Goal: Task Accomplishment & Management: Complete application form

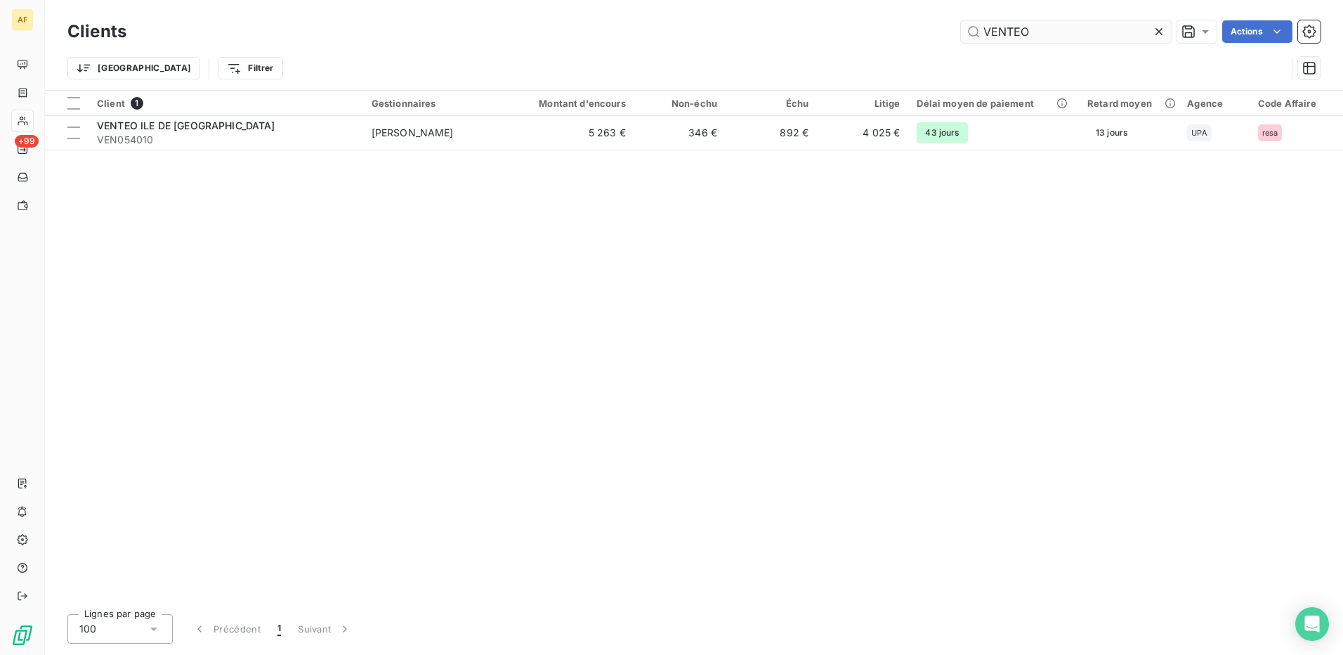
click at [994, 28] on input "VENTEO" at bounding box center [1066, 31] width 211 height 22
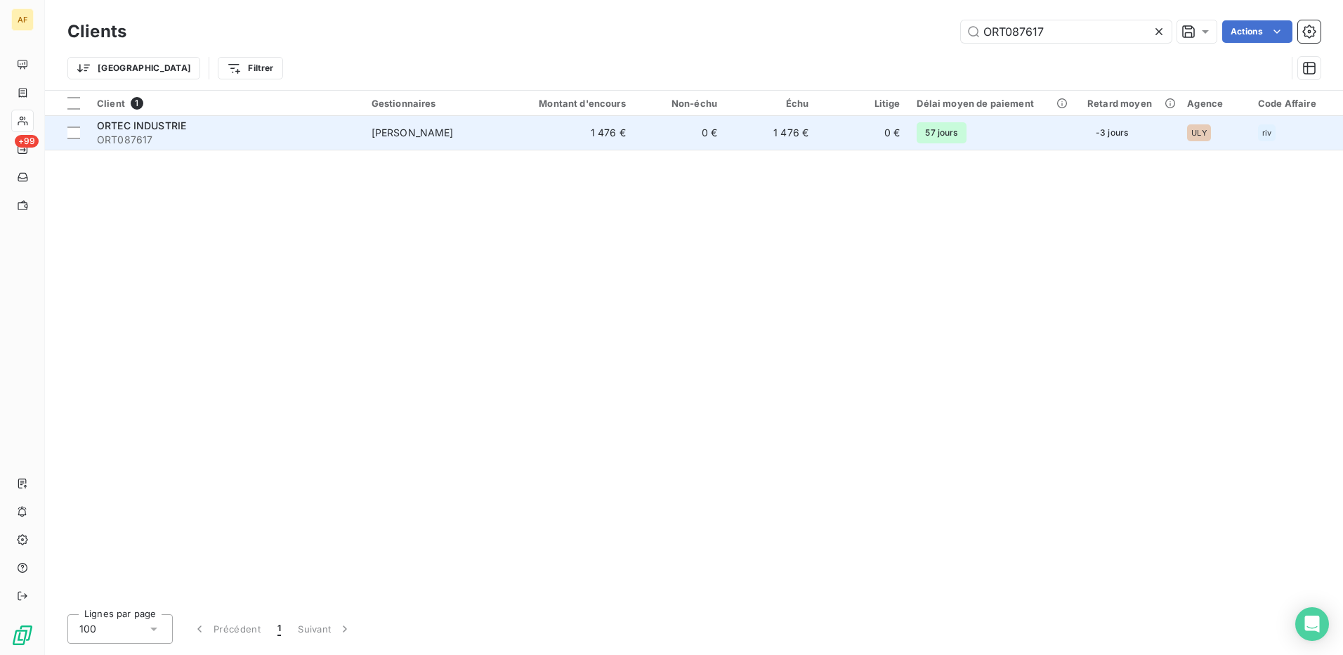
type input "ORT087617"
click at [248, 131] on div "ORTEC INDUSTRIE" at bounding box center [226, 126] width 258 height 14
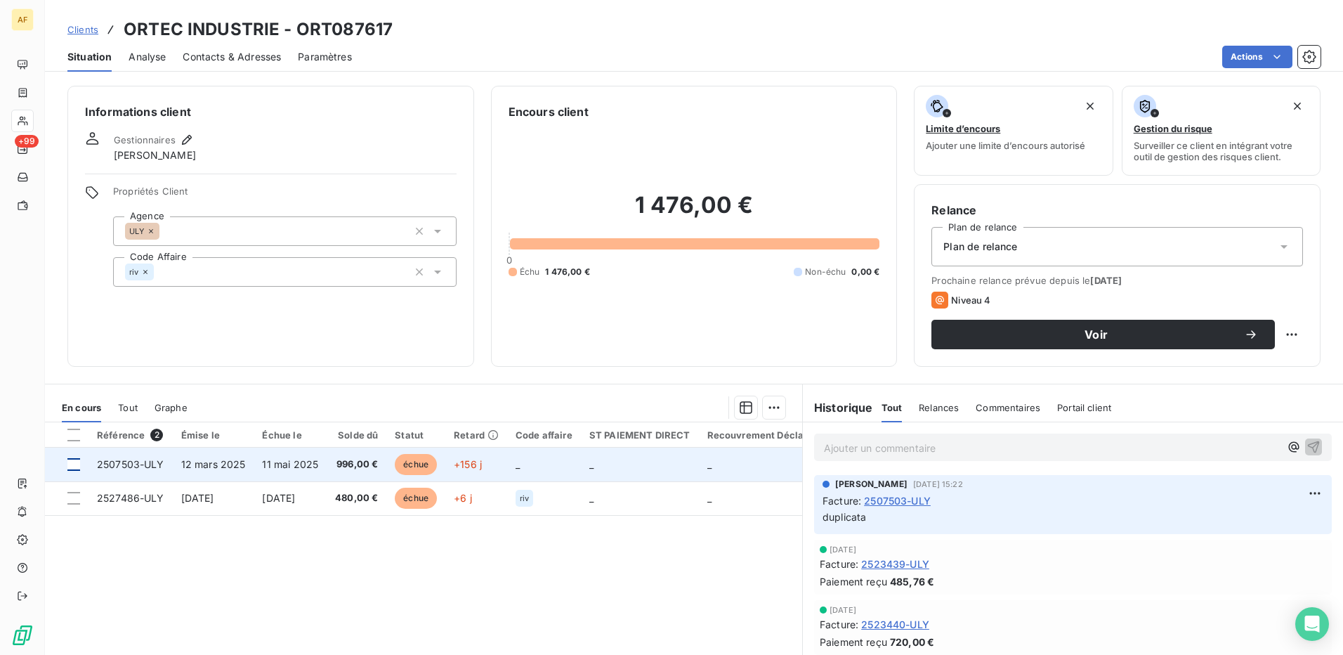
click at [76, 463] on div at bounding box center [73, 464] width 13 height 13
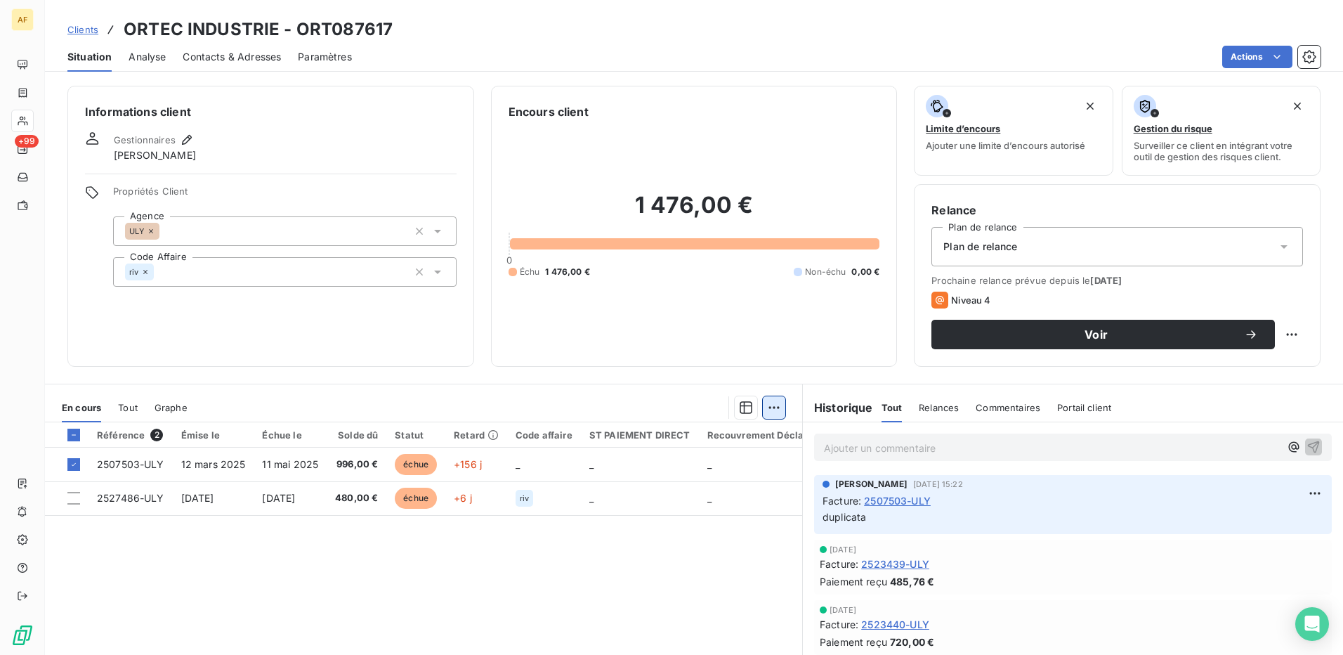
click at [767, 410] on html "AF +99 Clients ORTEC INDUSTRIE - ORT087617 Situation Analyse Contacts & Adresse…" at bounding box center [671, 327] width 1343 height 655
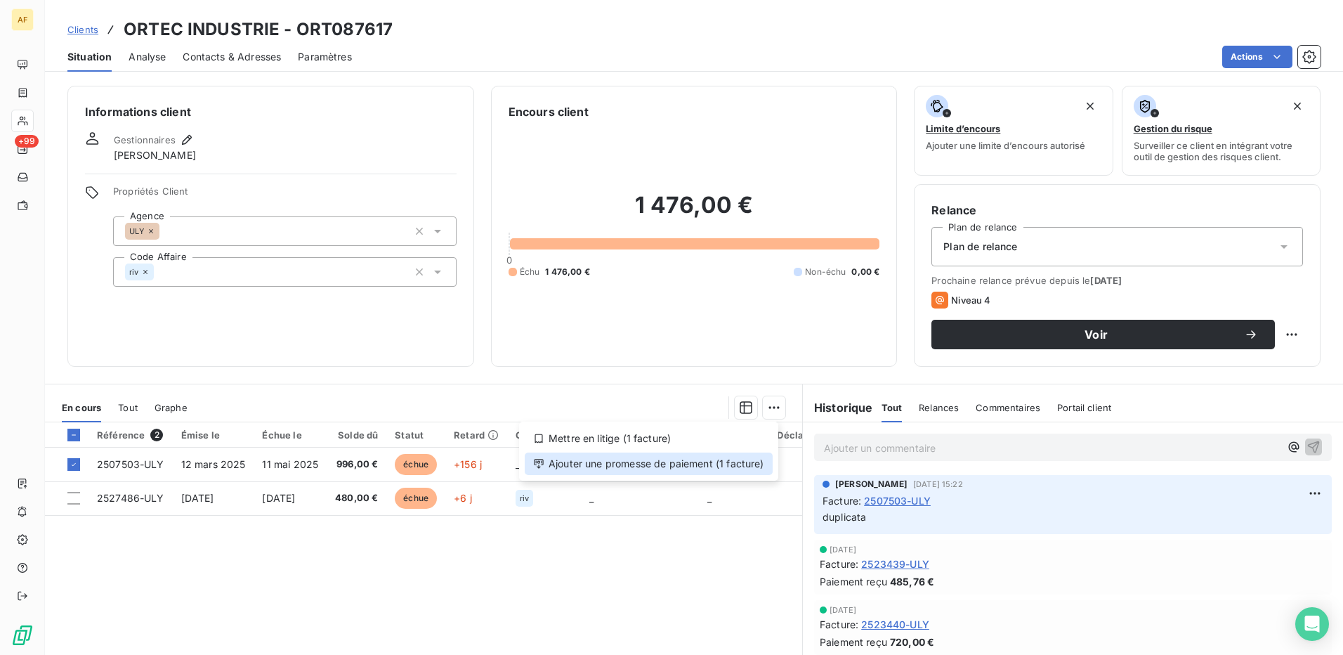
click at [733, 470] on div "Ajouter une promesse de paiement (1 facture)" at bounding box center [649, 464] width 248 height 22
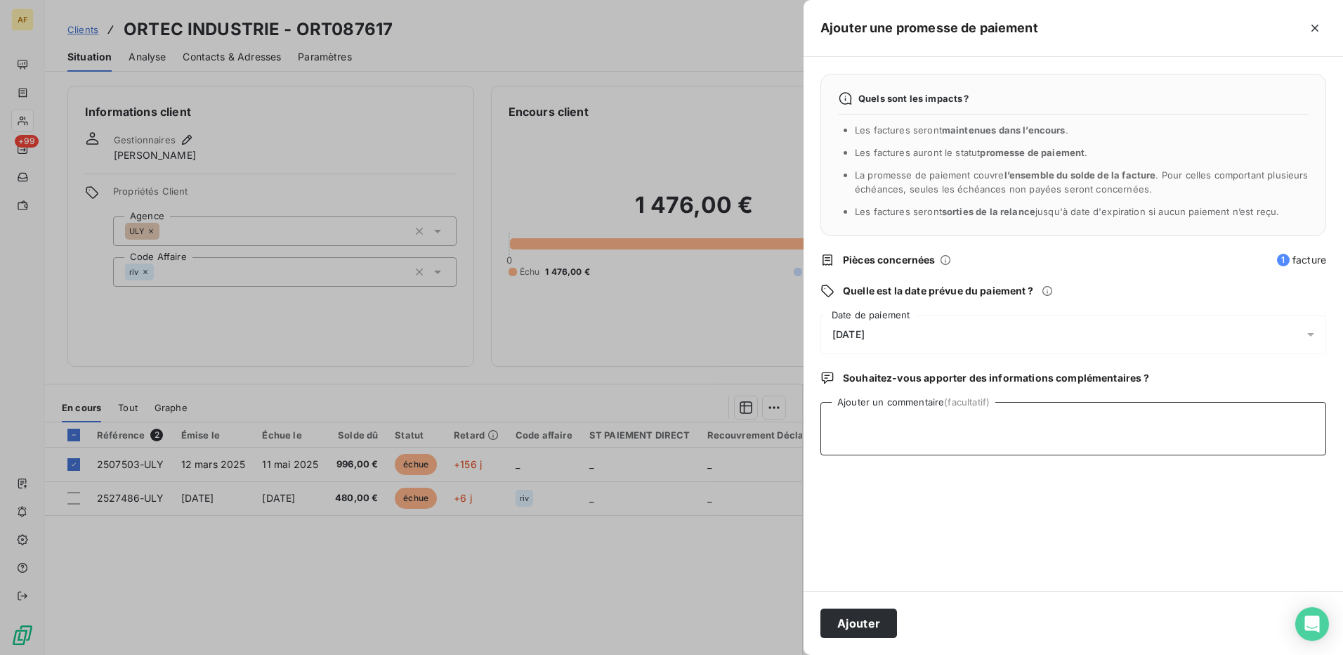
click at [911, 446] on textarea "Ajouter un commentaire (facultatif)" at bounding box center [1074, 428] width 506 height 53
click at [903, 449] on textarea "[DATE]" at bounding box center [1074, 428] width 506 height 53
type textarea "[DATE]"
click at [865, 331] on span "[DATE]" at bounding box center [849, 334] width 32 height 11
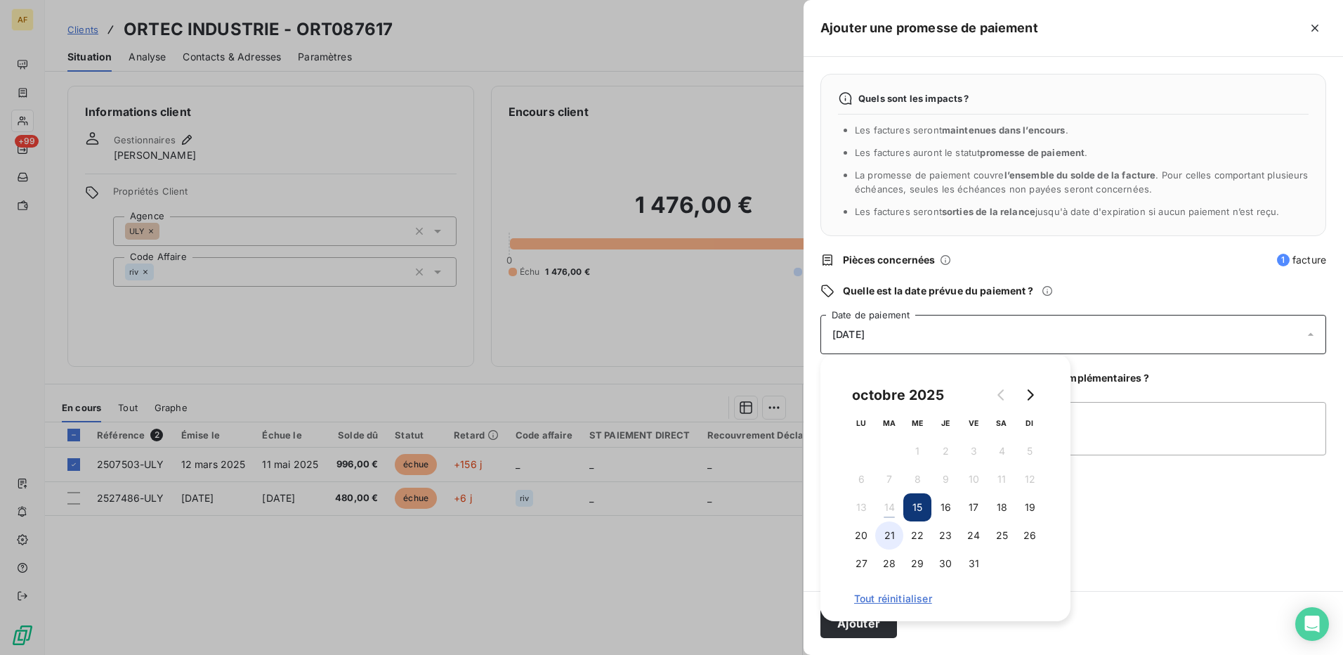
click at [892, 540] on button "21" at bounding box center [889, 535] width 28 height 28
click at [1103, 446] on textarea "[DATE]" at bounding box center [1074, 428] width 506 height 53
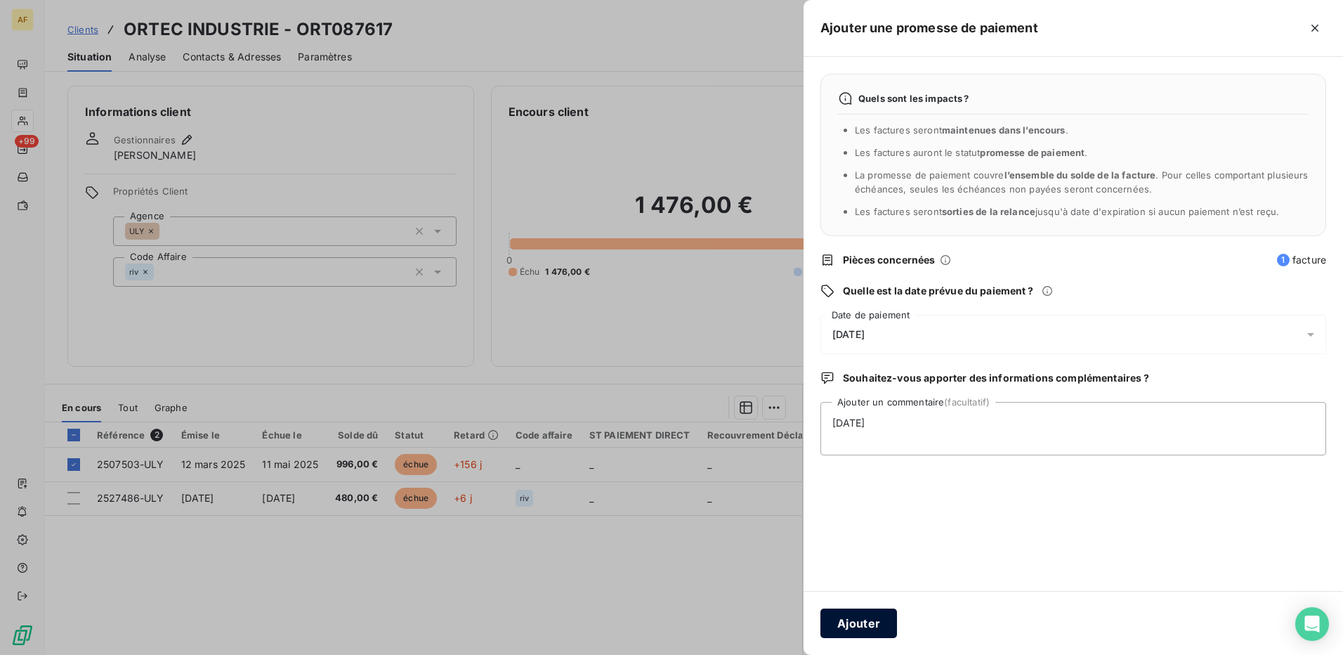
click at [852, 624] on button "Ajouter" at bounding box center [859, 623] width 77 height 30
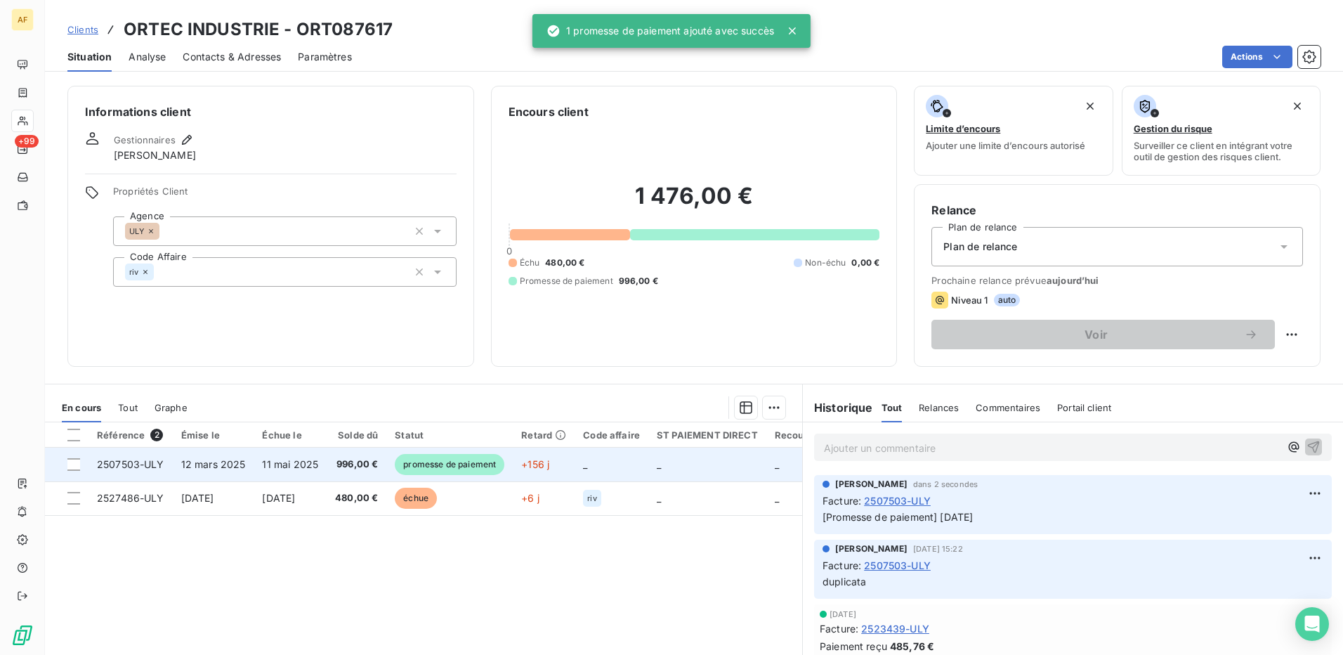
click at [600, 469] on td "_" at bounding box center [612, 465] width 74 height 34
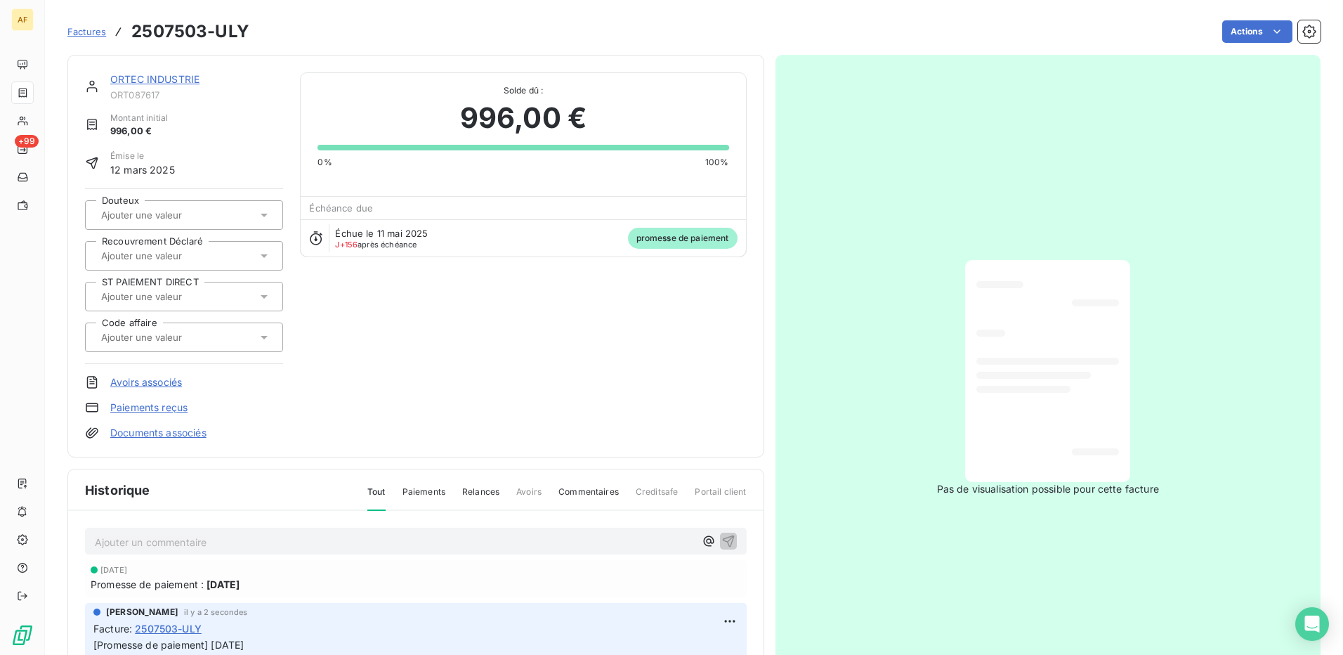
click at [154, 631] on span "2507503-ULY" at bounding box center [168, 628] width 67 height 15
click at [159, 343] on input "text" at bounding box center [170, 337] width 141 height 13
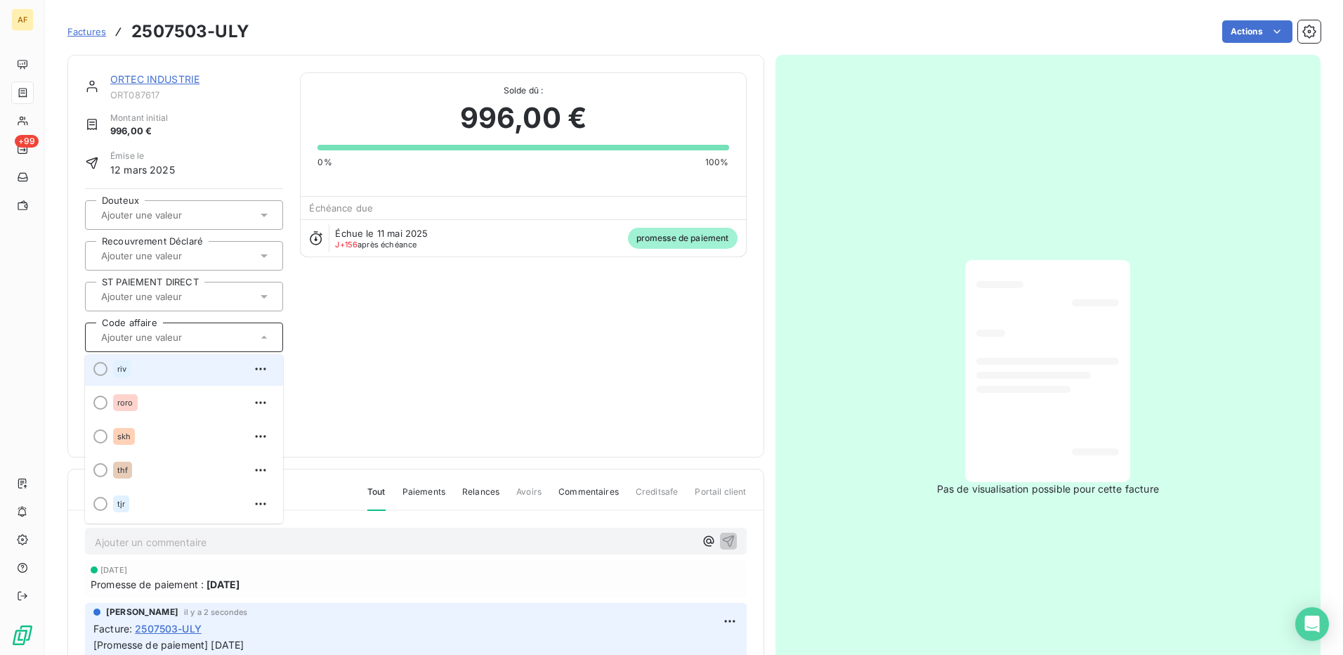
scroll to position [779, 0]
click at [105, 366] on div at bounding box center [100, 372] width 14 height 14
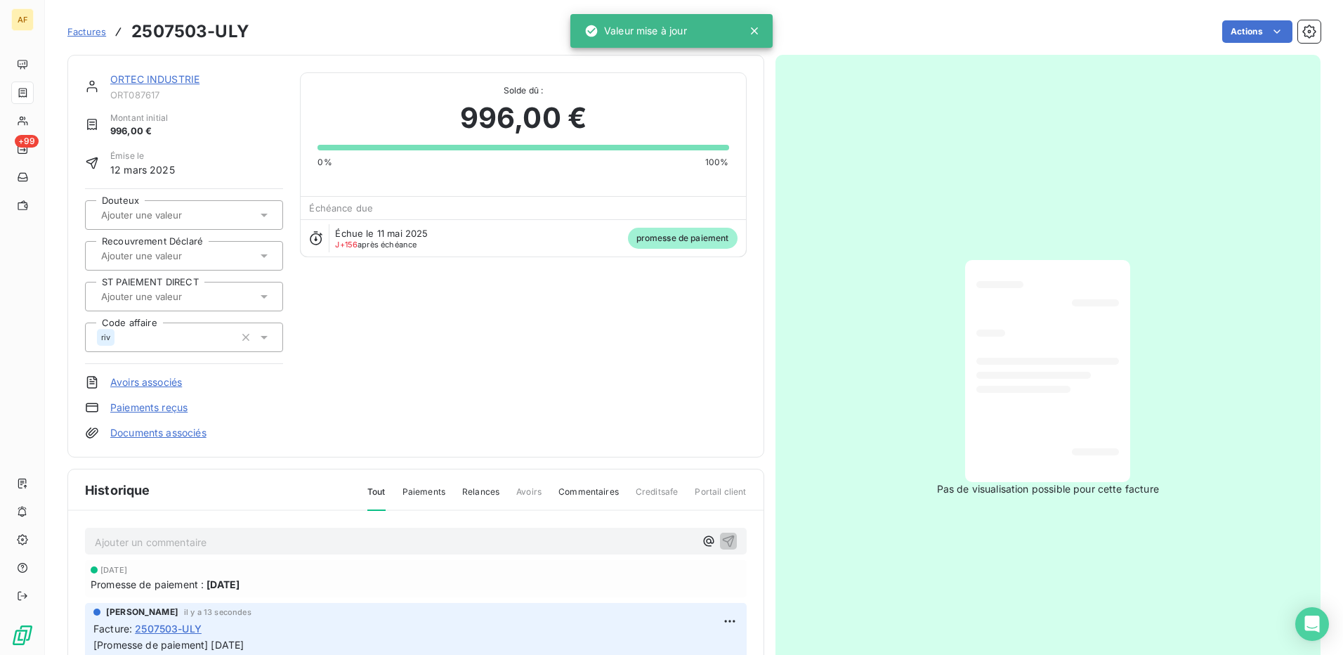
click at [752, 29] on icon at bounding box center [754, 30] width 7 height 7
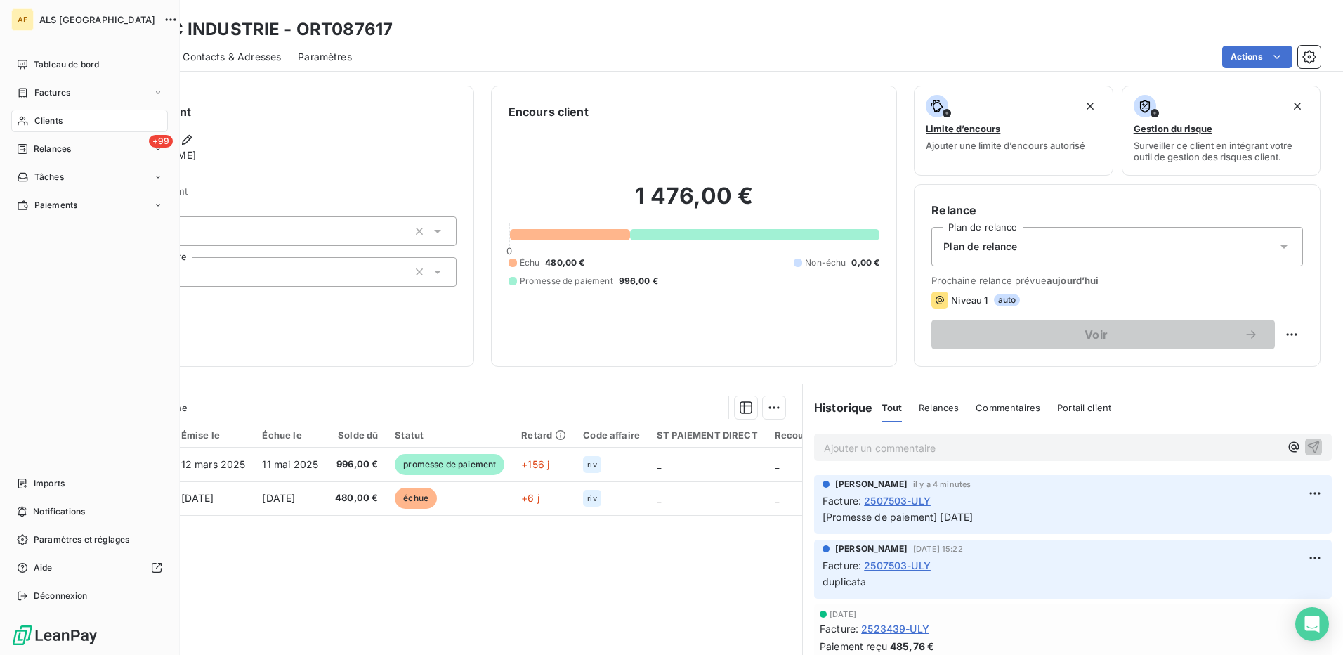
click at [39, 119] on span "Clients" at bounding box center [48, 121] width 28 height 13
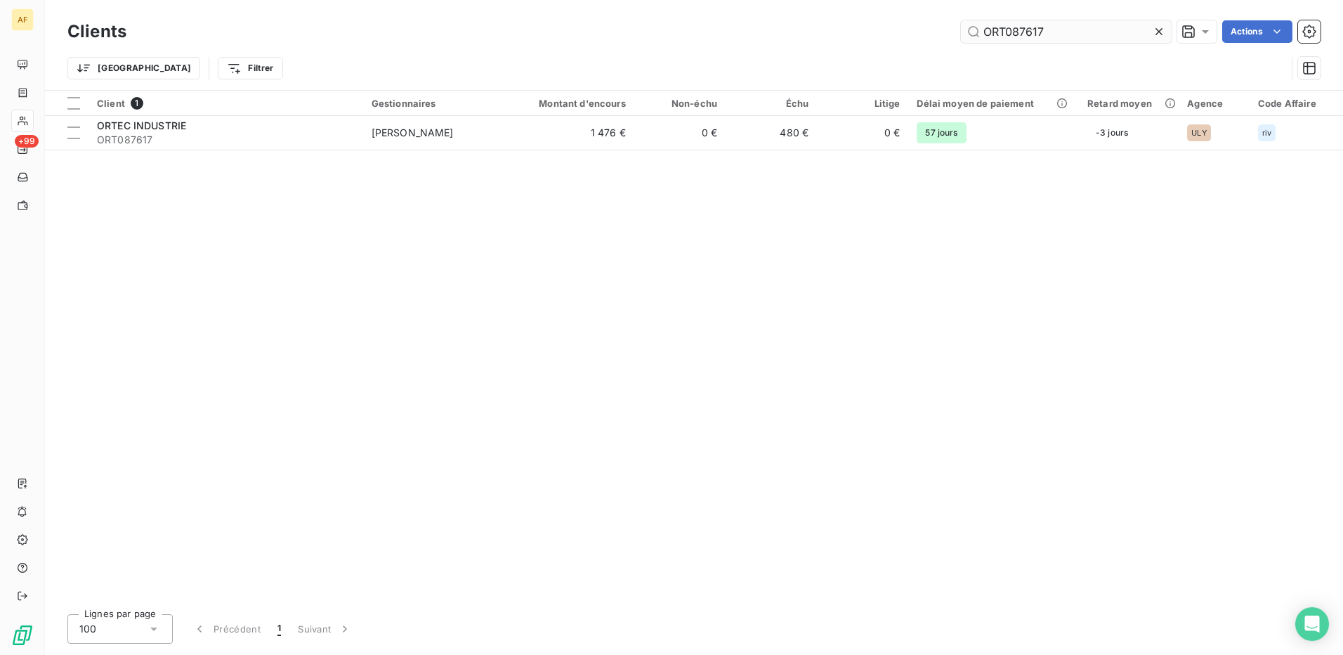
click at [998, 36] on input "ORT087617" at bounding box center [1066, 31] width 211 height 22
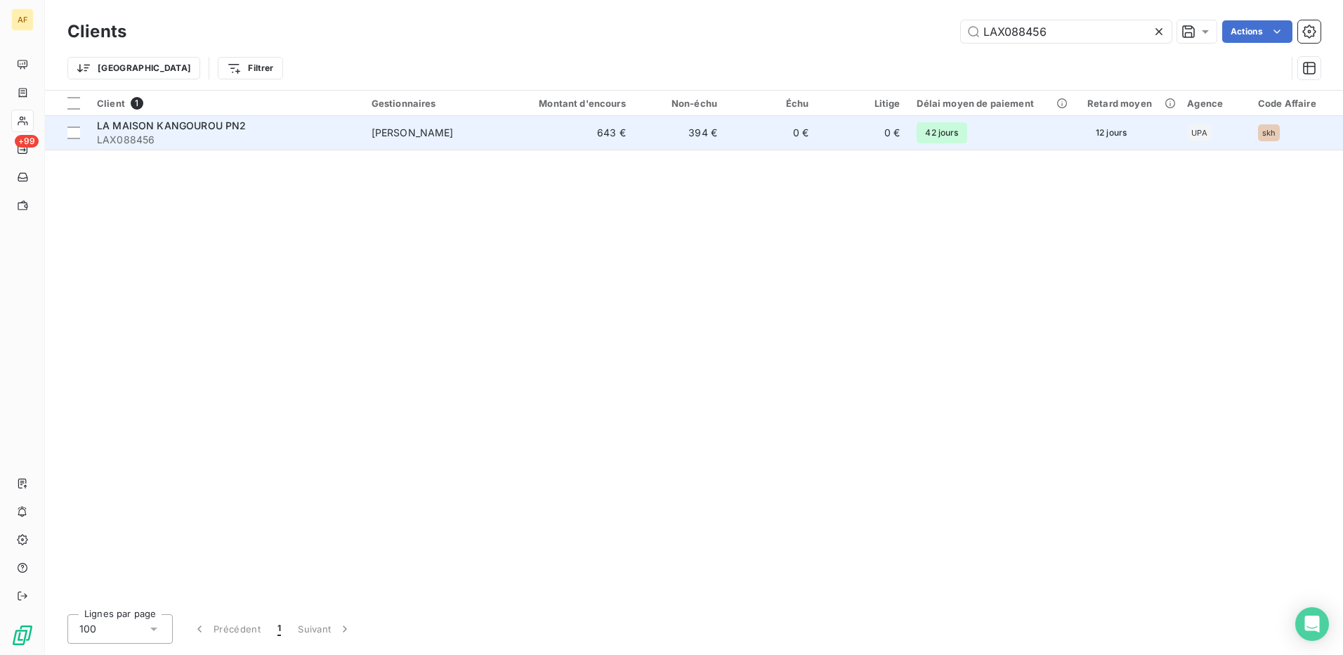
type input "LAX088456"
click at [157, 134] on span "LAX088456" at bounding box center [226, 140] width 258 height 14
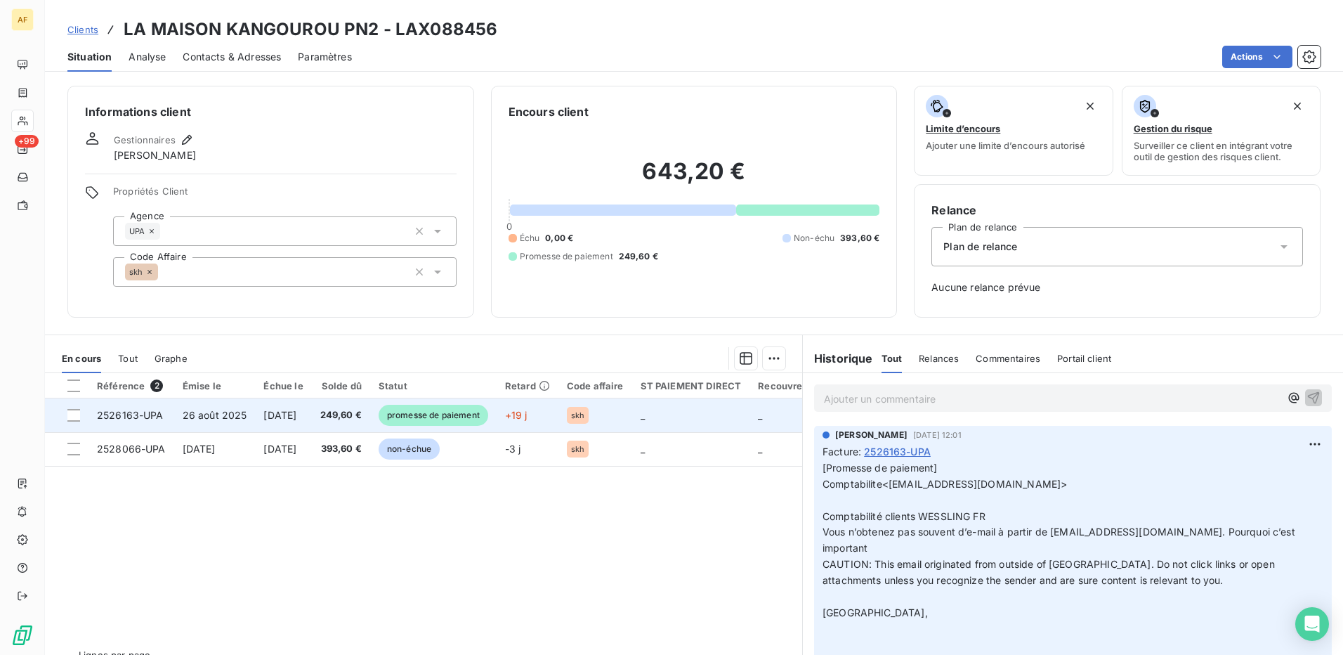
click at [200, 410] on span "26 août 2025" at bounding box center [215, 415] width 65 height 12
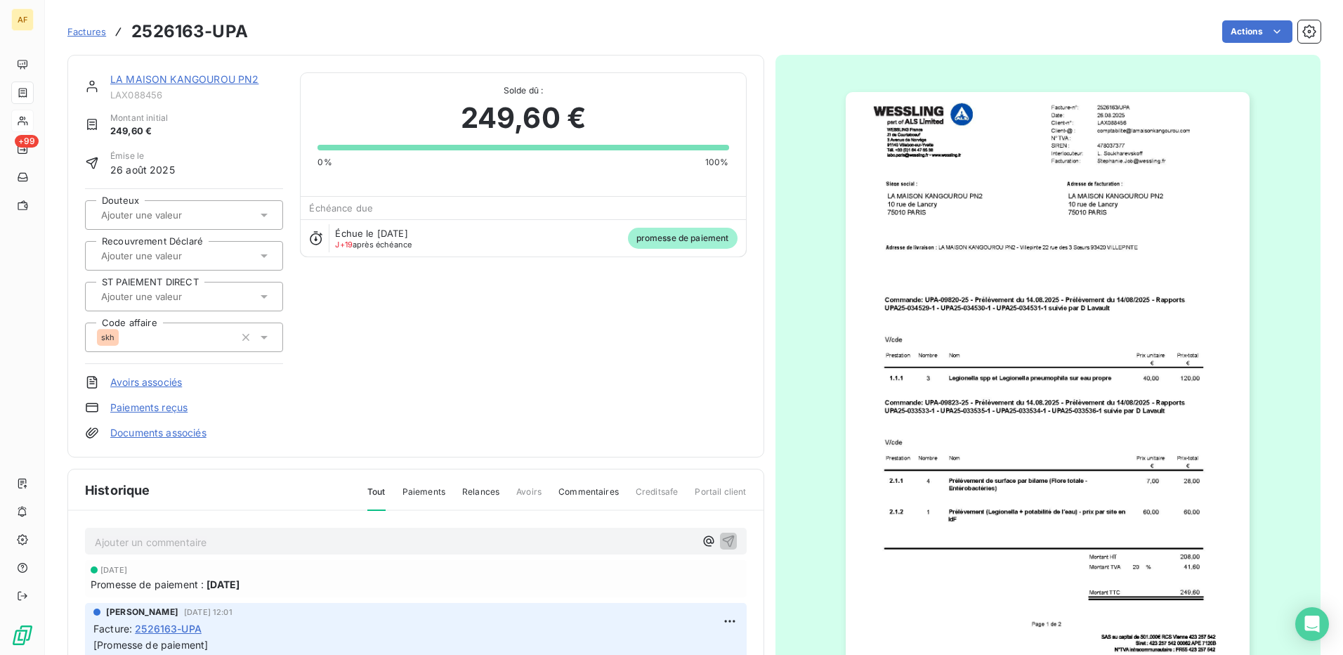
click at [167, 411] on link "Paiements reçus" at bounding box center [148, 408] width 77 height 14
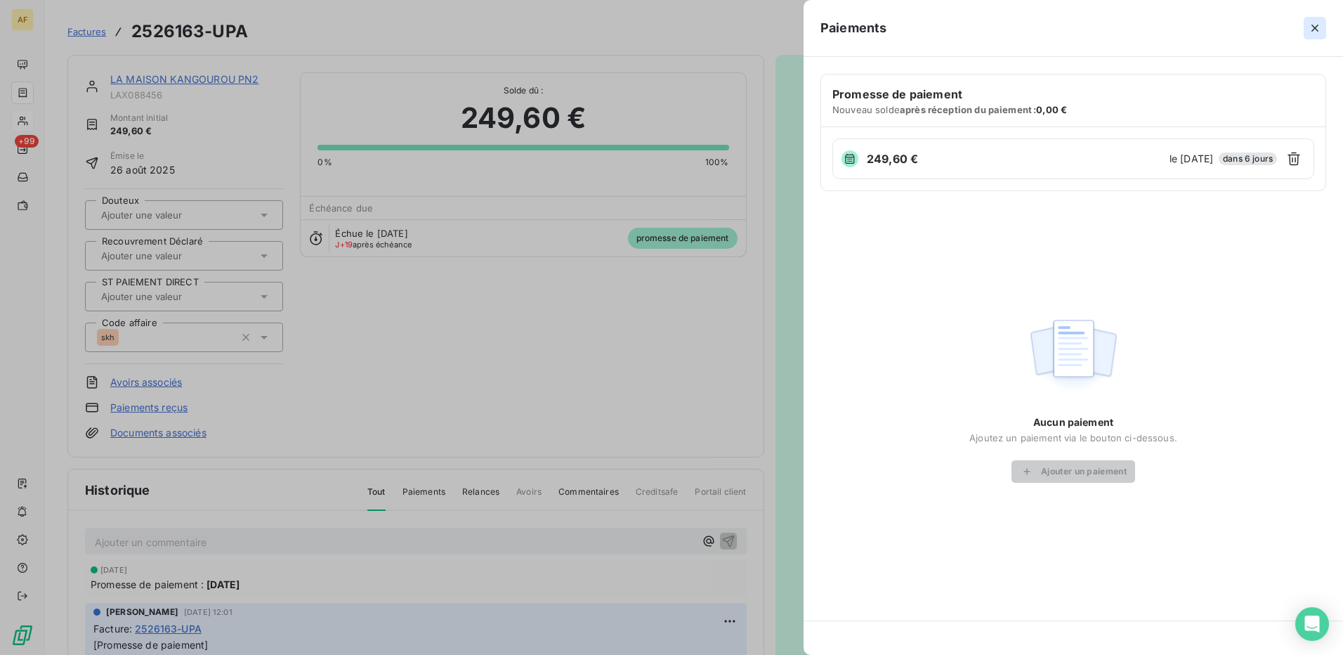
click at [1313, 25] on icon "button" at bounding box center [1315, 28] width 7 height 7
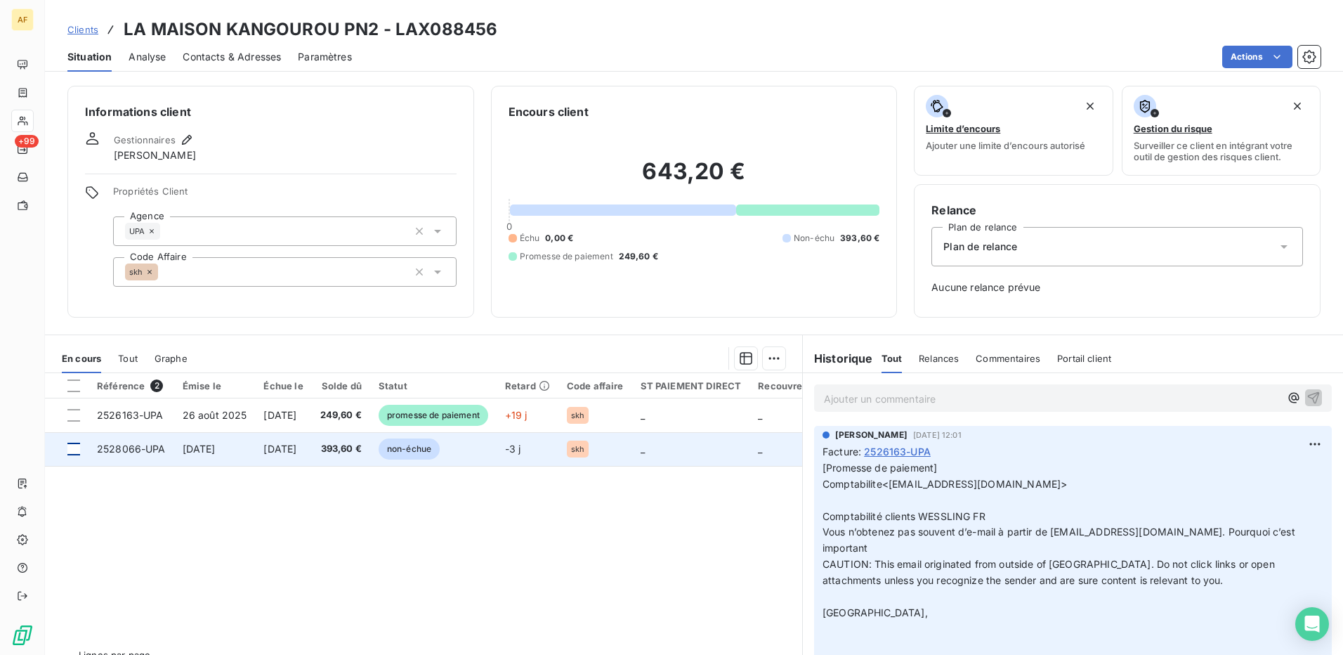
click at [72, 449] on div at bounding box center [73, 449] width 13 height 13
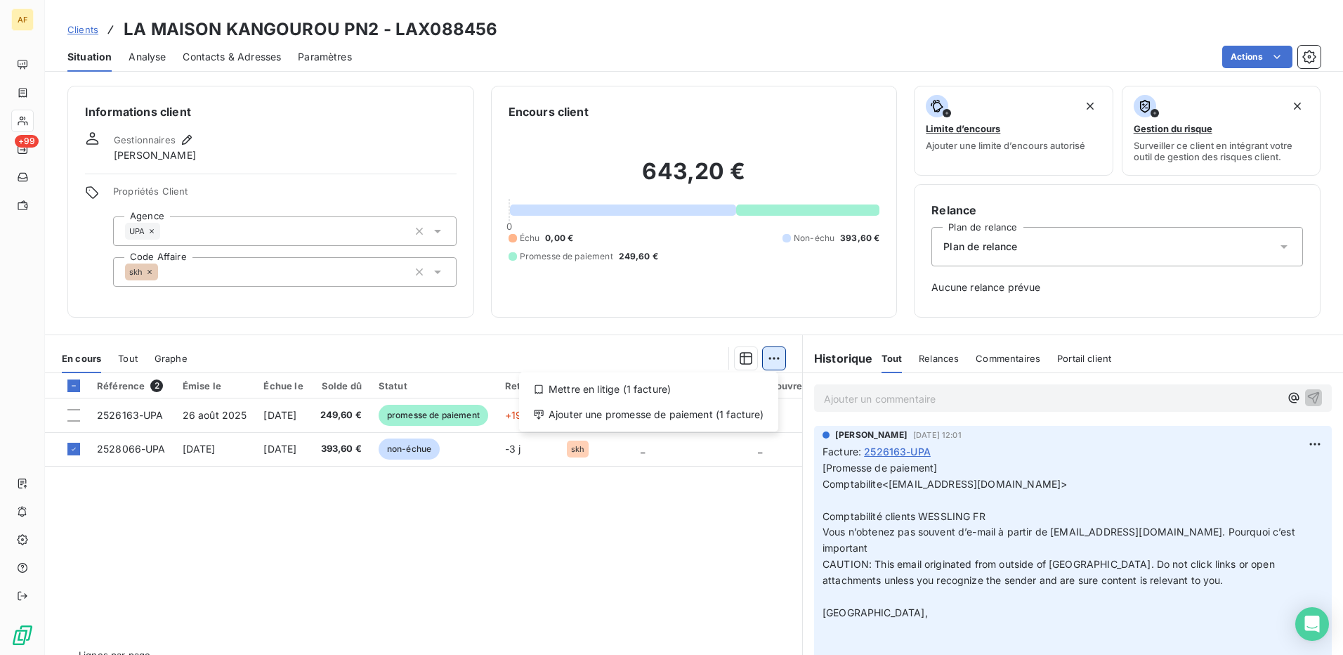
click at [768, 360] on html "AF +99 Clients LA MAISON KANGOUROU PN2 - LAX088456 Situation Analyse Contacts &…" at bounding box center [671, 327] width 1343 height 655
click at [750, 412] on div "Ajouter une promesse de paiement (1 facture)" at bounding box center [649, 414] width 248 height 22
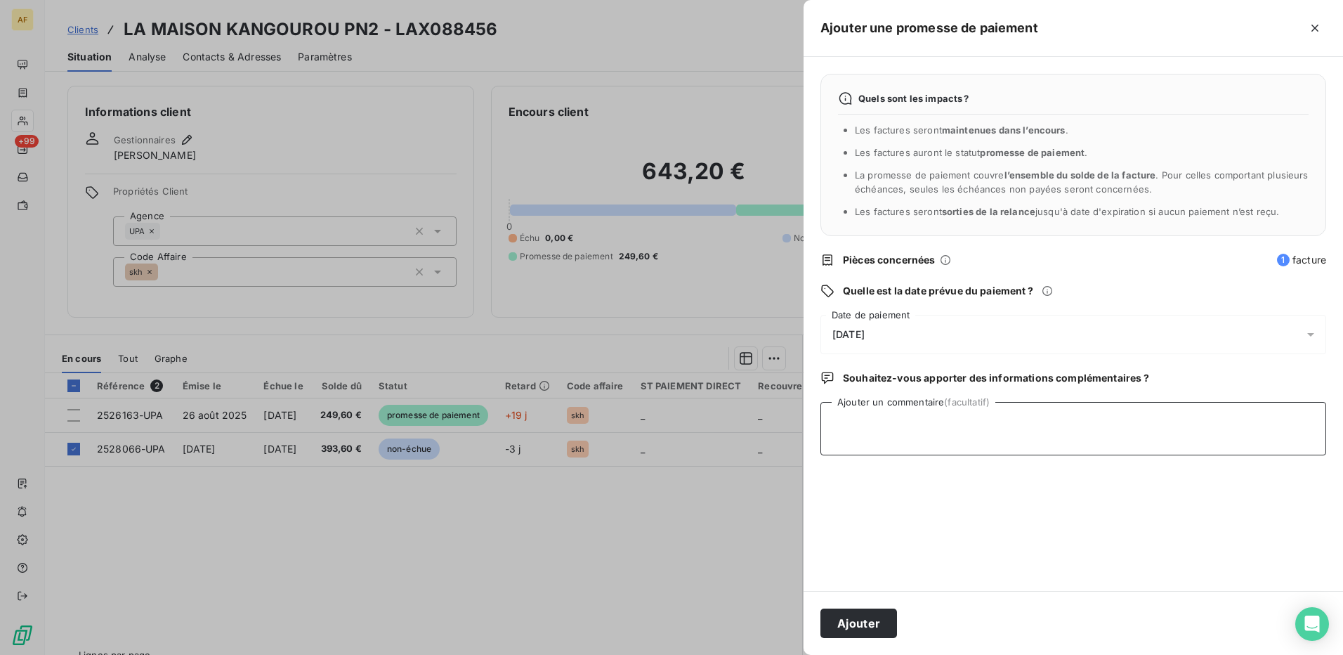
click at [890, 425] on textarea "Ajouter un commentaire (facultatif)" at bounding box center [1074, 428] width 506 height 53
type textarea "[DATE]"
click at [865, 330] on span "[DATE]" at bounding box center [849, 334] width 32 height 11
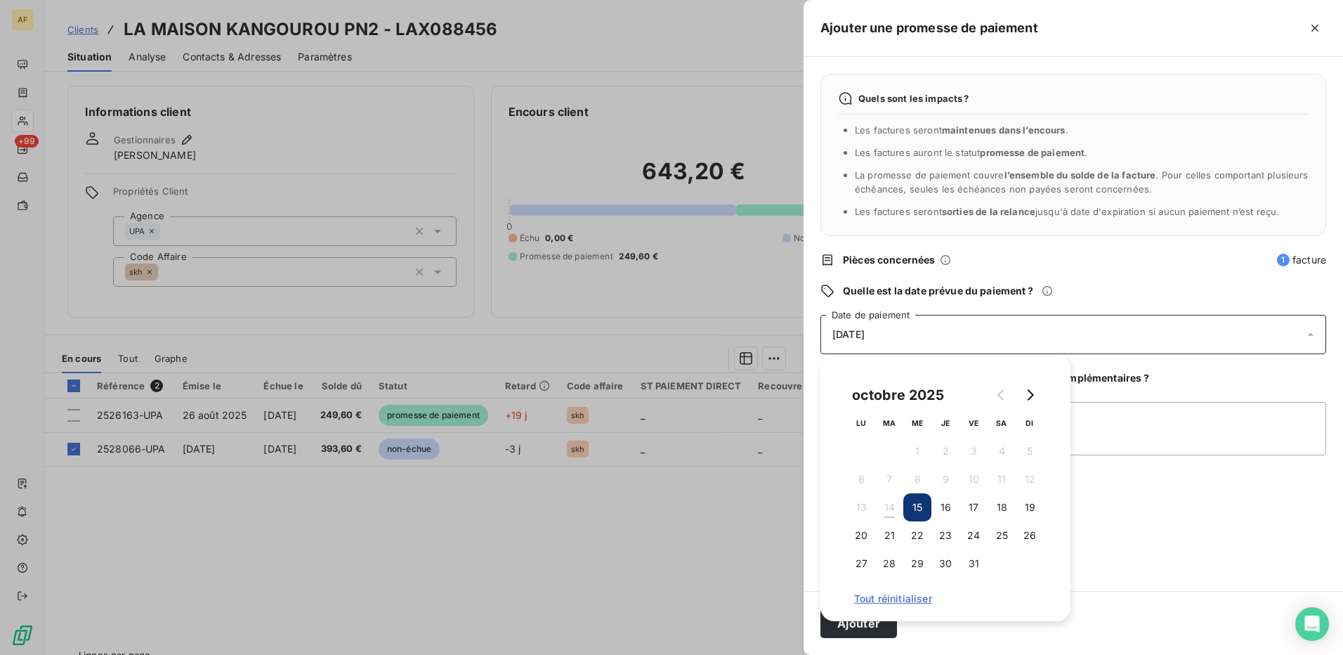
drag, startPoint x: 890, startPoint y: 537, endPoint x: 937, endPoint y: 549, distance: 48.7
click at [890, 539] on button "21" at bounding box center [889, 535] width 28 height 28
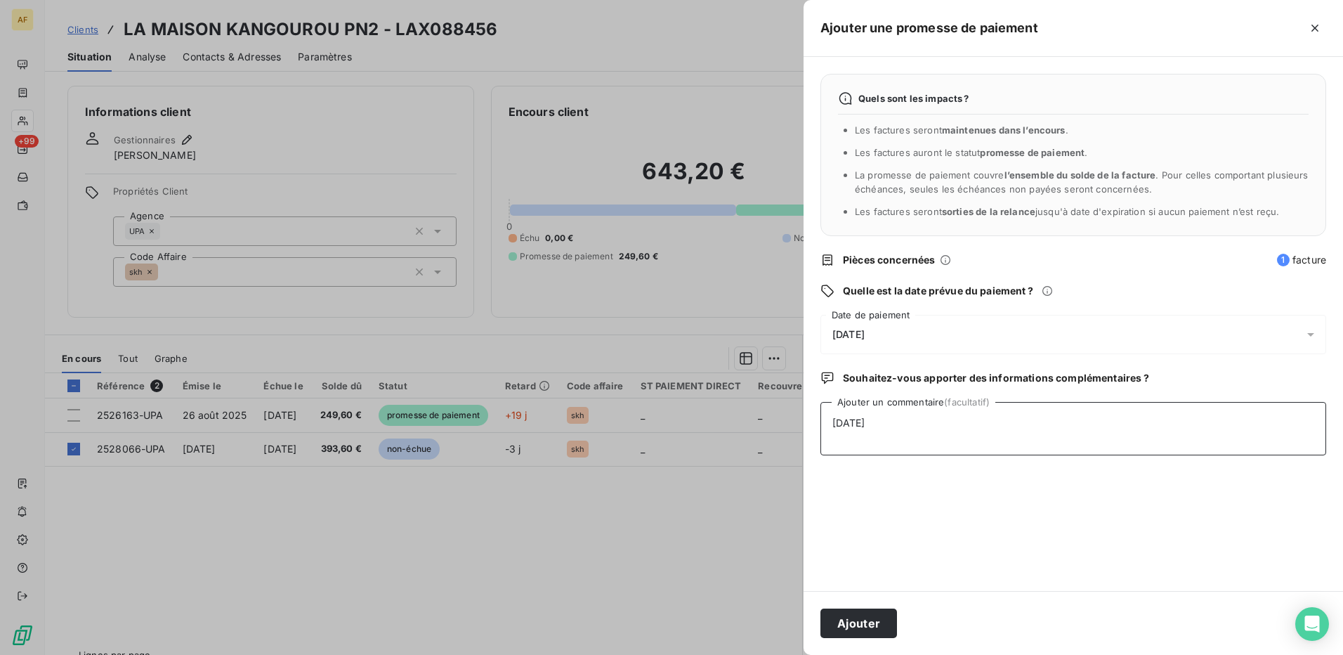
click at [1155, 438] on textarea "[DATE]" at bounding box center [1074, 428] width 506 height 53
click at [831, 625] on button "Ajouter" at bounding box center [859, 623] width 77 height 30
